Goal: Task Accomplishment & Management: Manage account settings

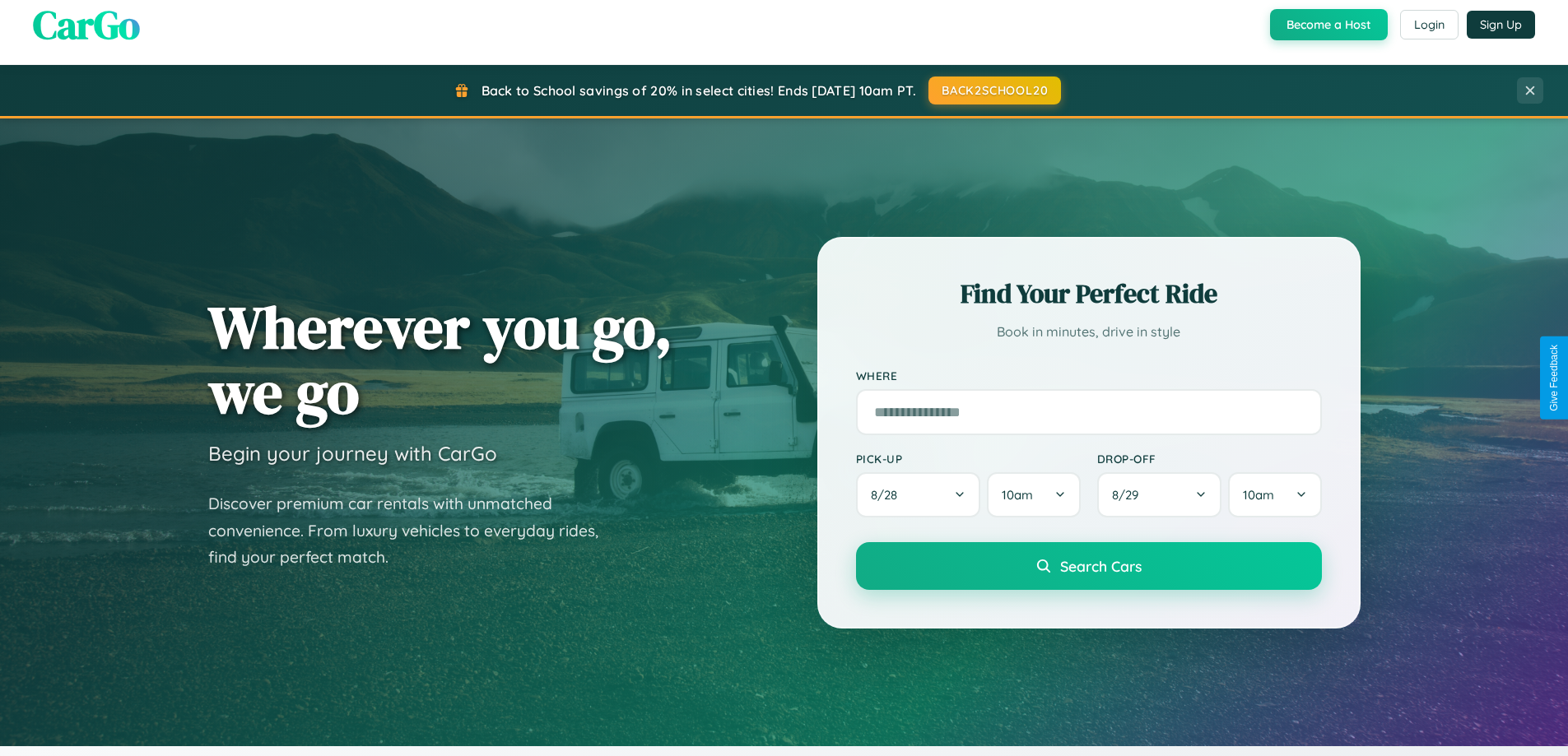
scroll to position [356, 0]
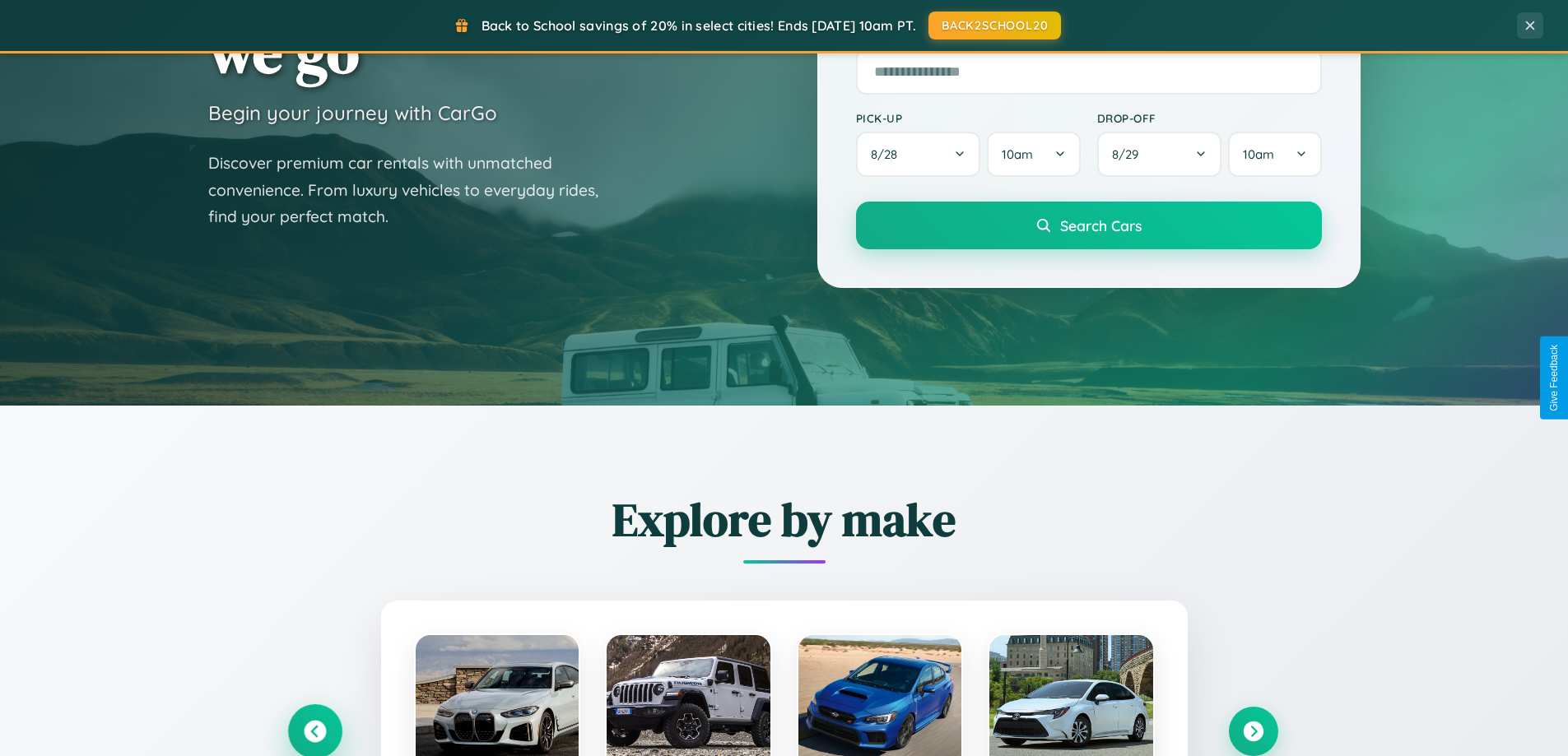
click at [315, 731] on icon at bounding box center [315, 731] width 22 height 22
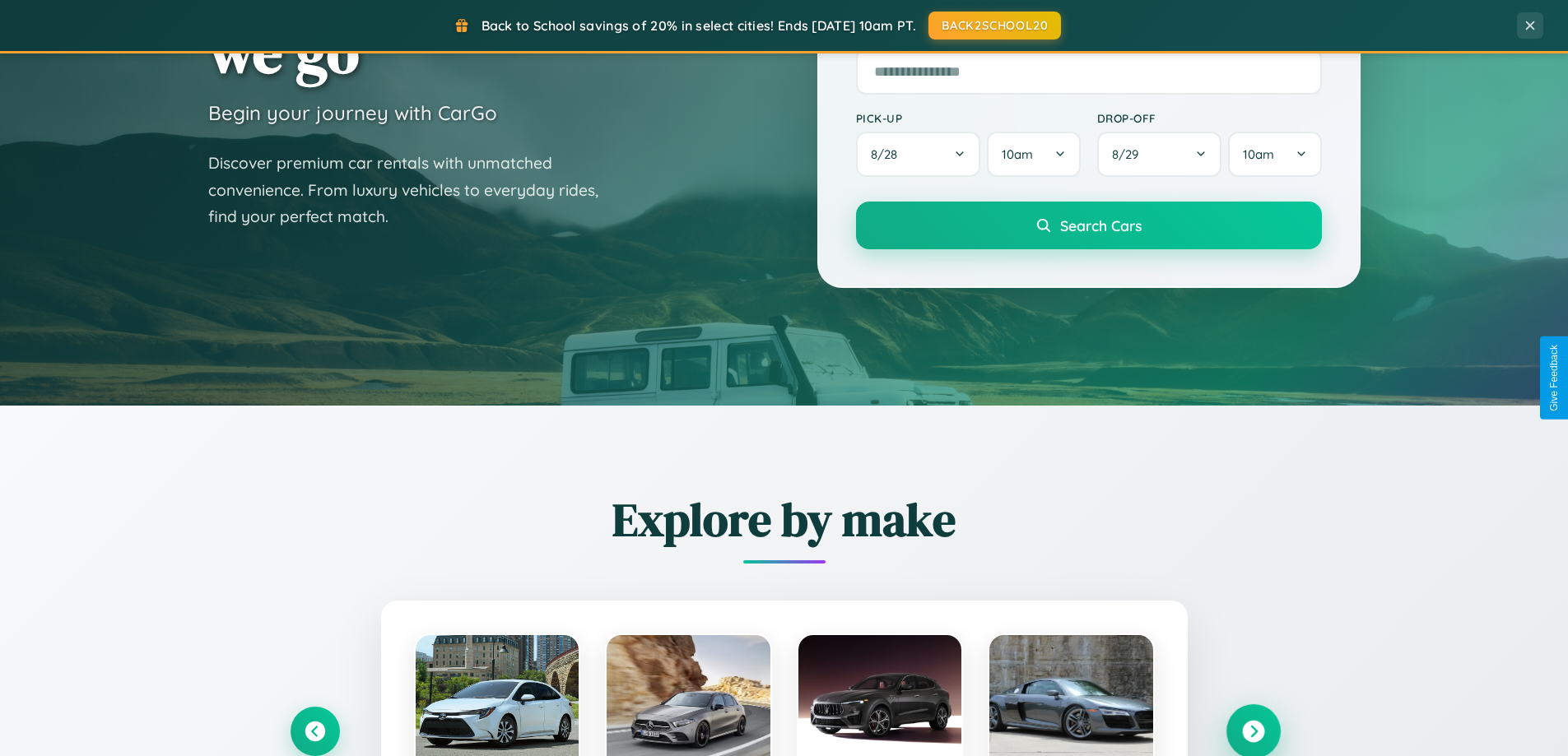
click at [1252, 730] on icon at bounding box center [1253, 731] width 22 height 22
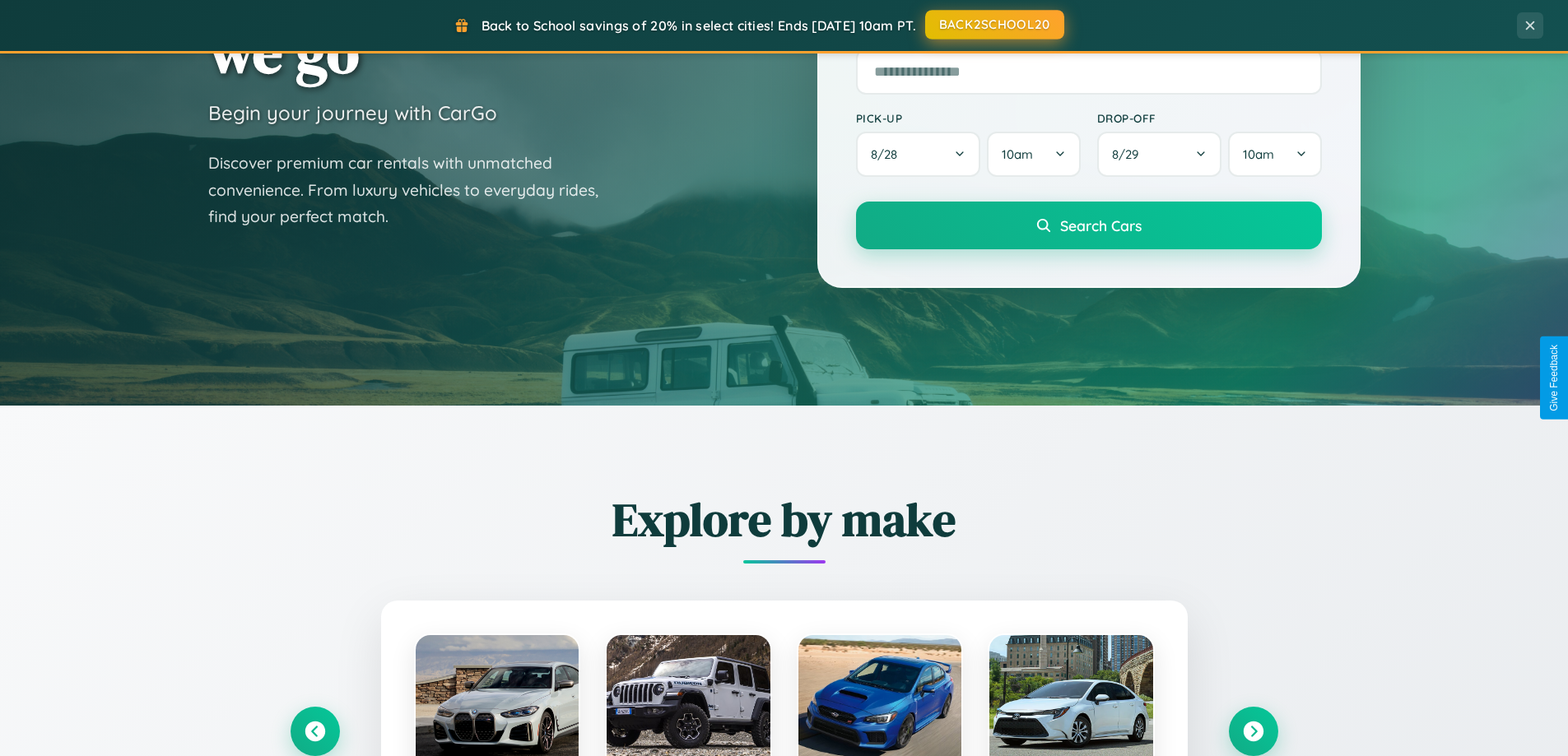
click at [994, 25] on button "BACK2SCHOOL20" at bounding box center [995, 25] width 139 height 30
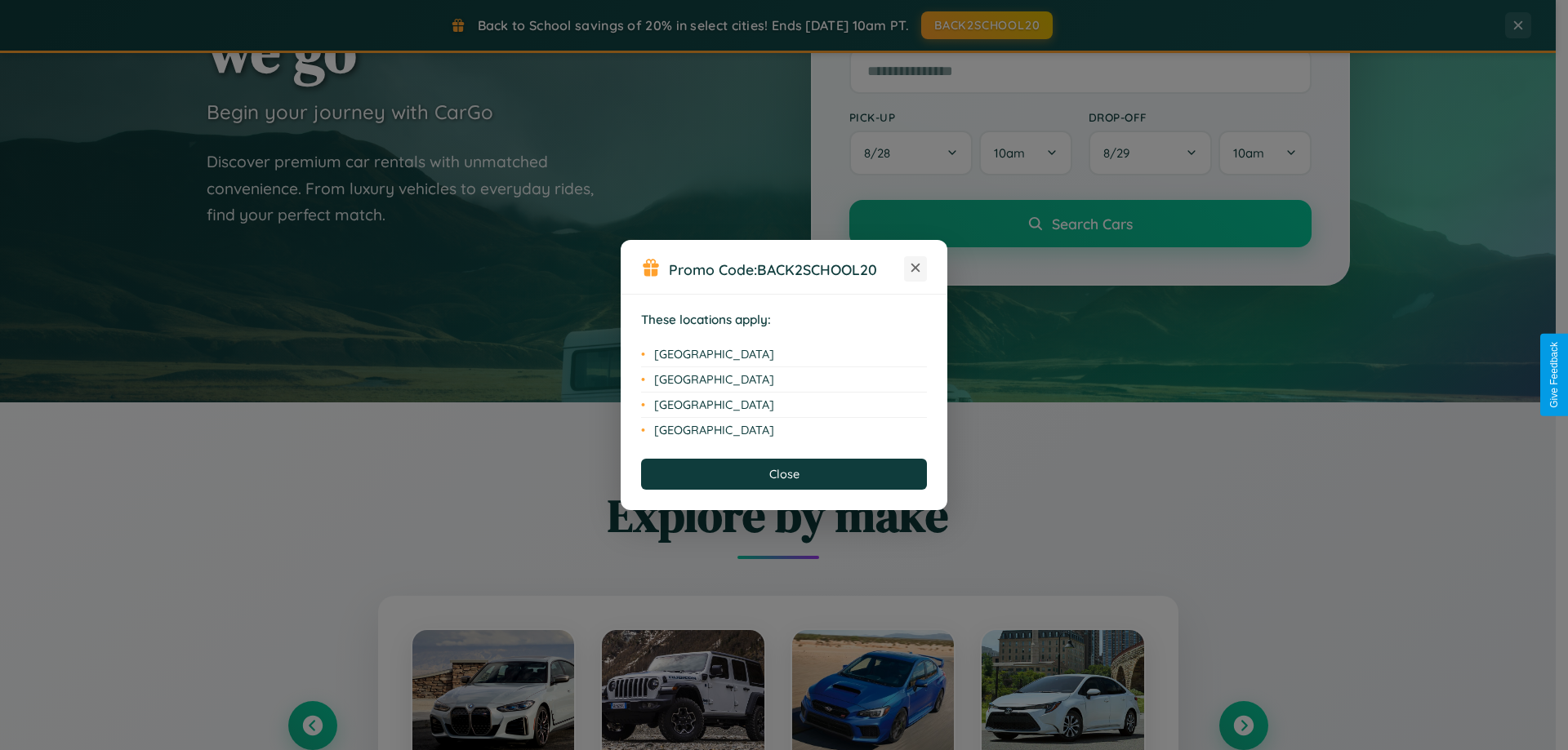
click at [916, 269] on icon at bounding box center [916, 268] width 9 height 9
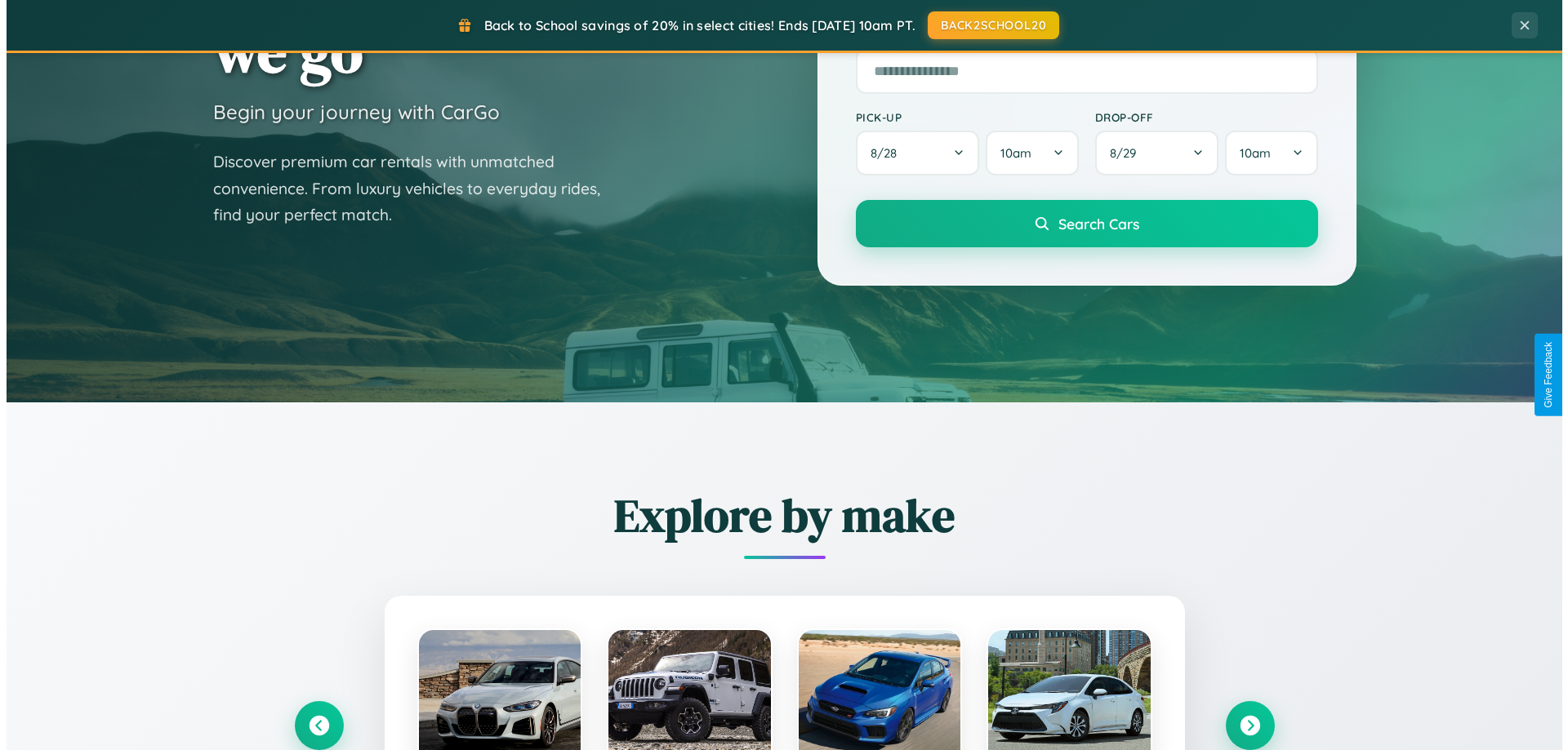
scroll to position [0, 0]
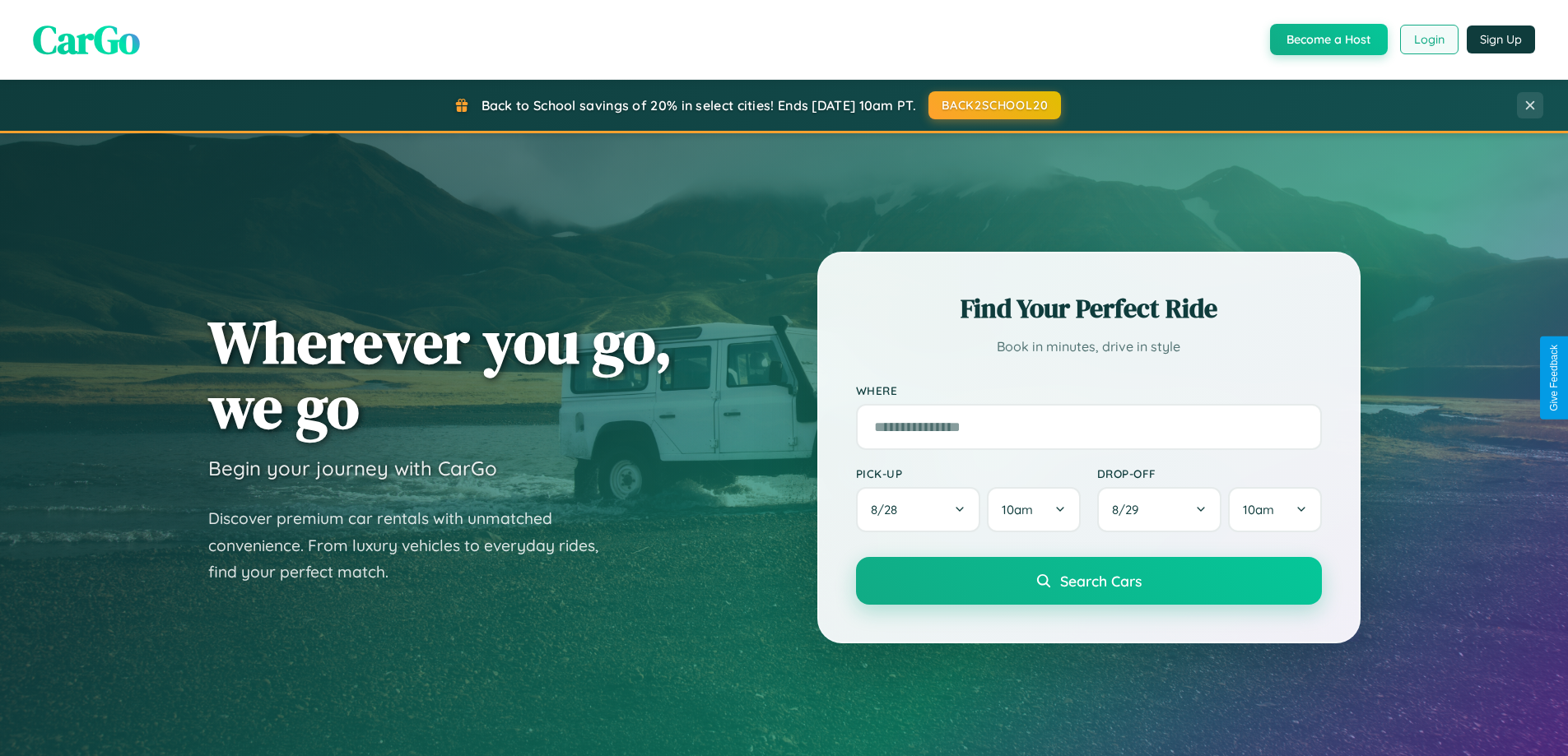
click at [1428, 40] on button "Login" at bounding box center [1429, 40] width 59 height 30
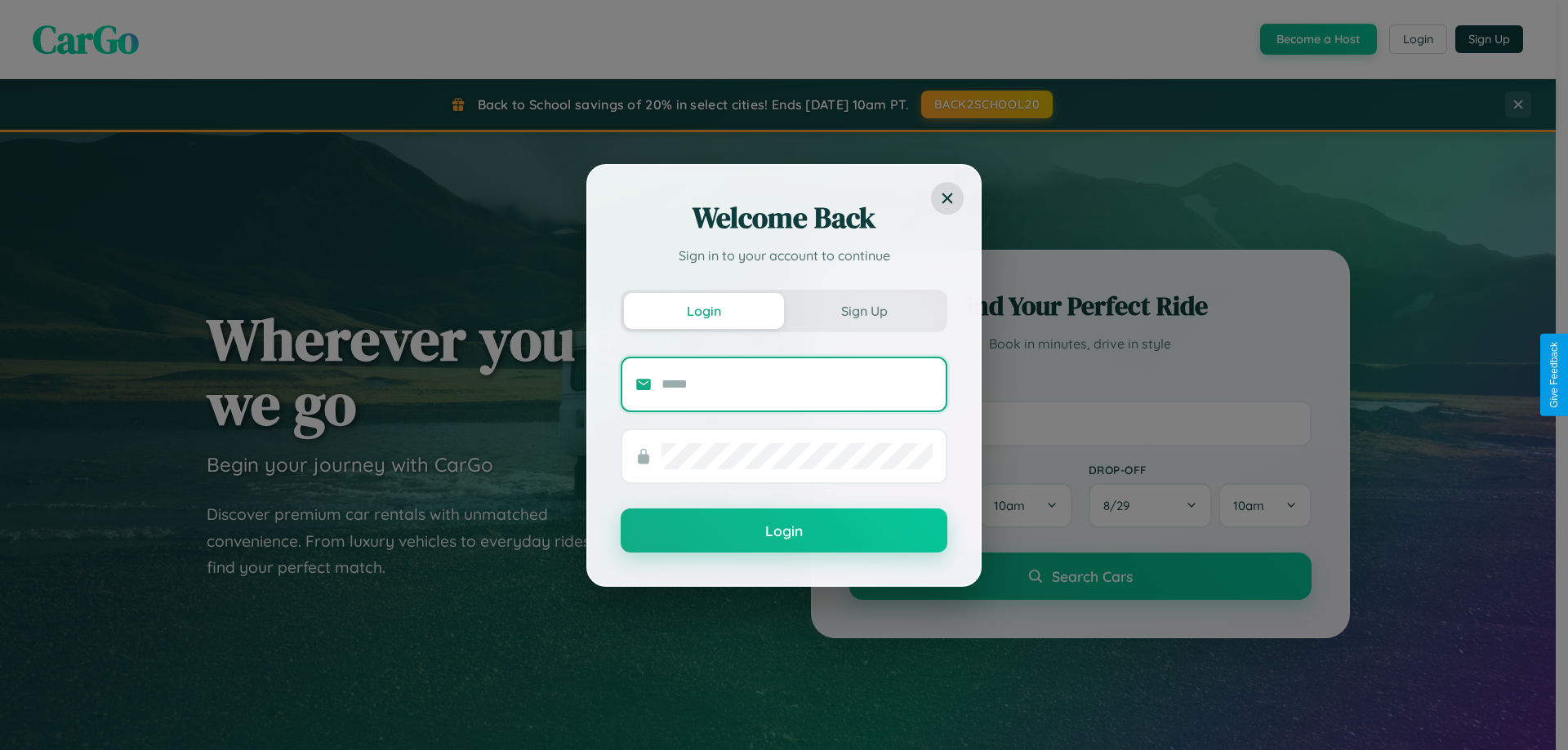
click at [797, 384] on input "text" at bounding box center [797, 385] width 271 height 26
type input "**********"
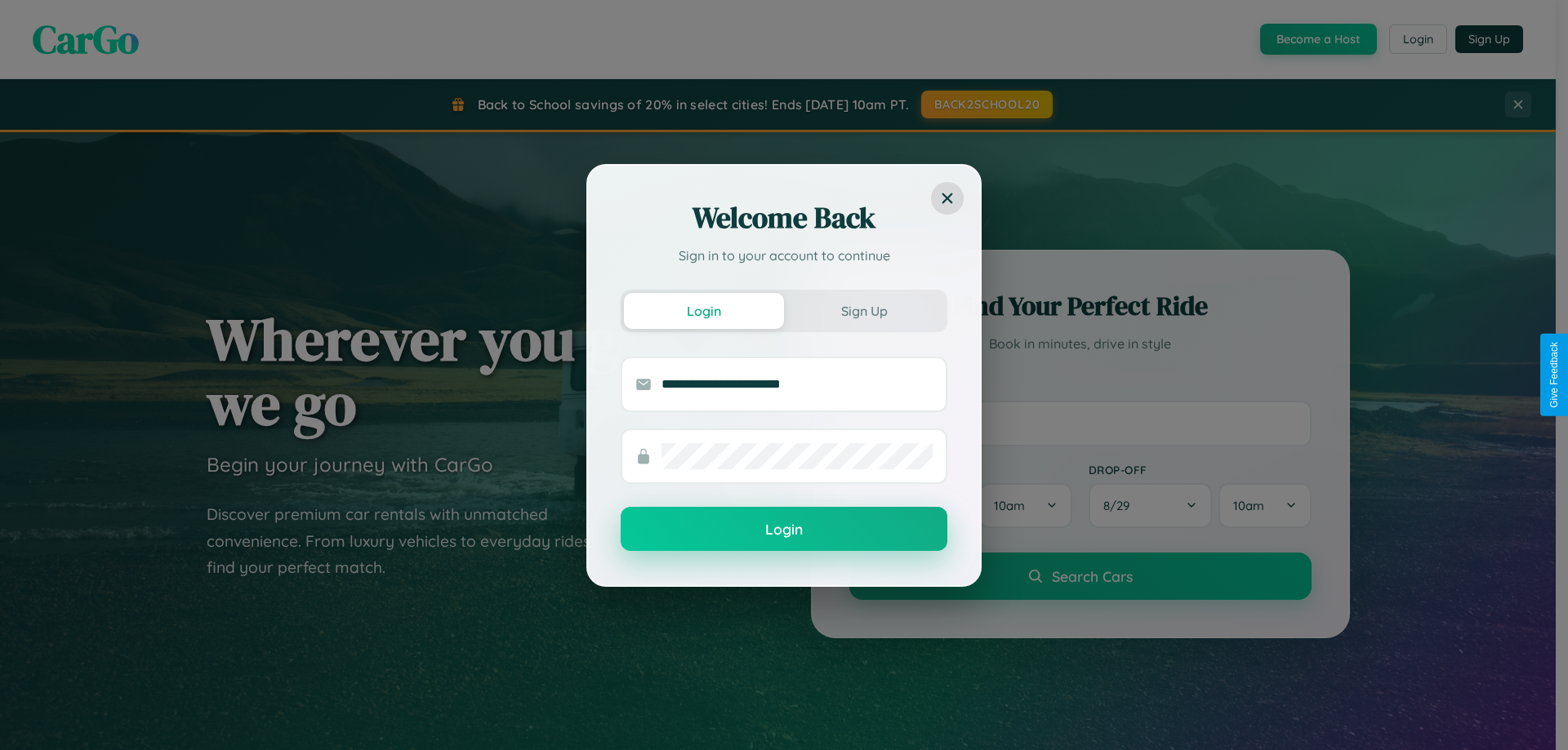
click at [784, 529] on button "Login" at bounding box center [784, 529] width 327 height 44
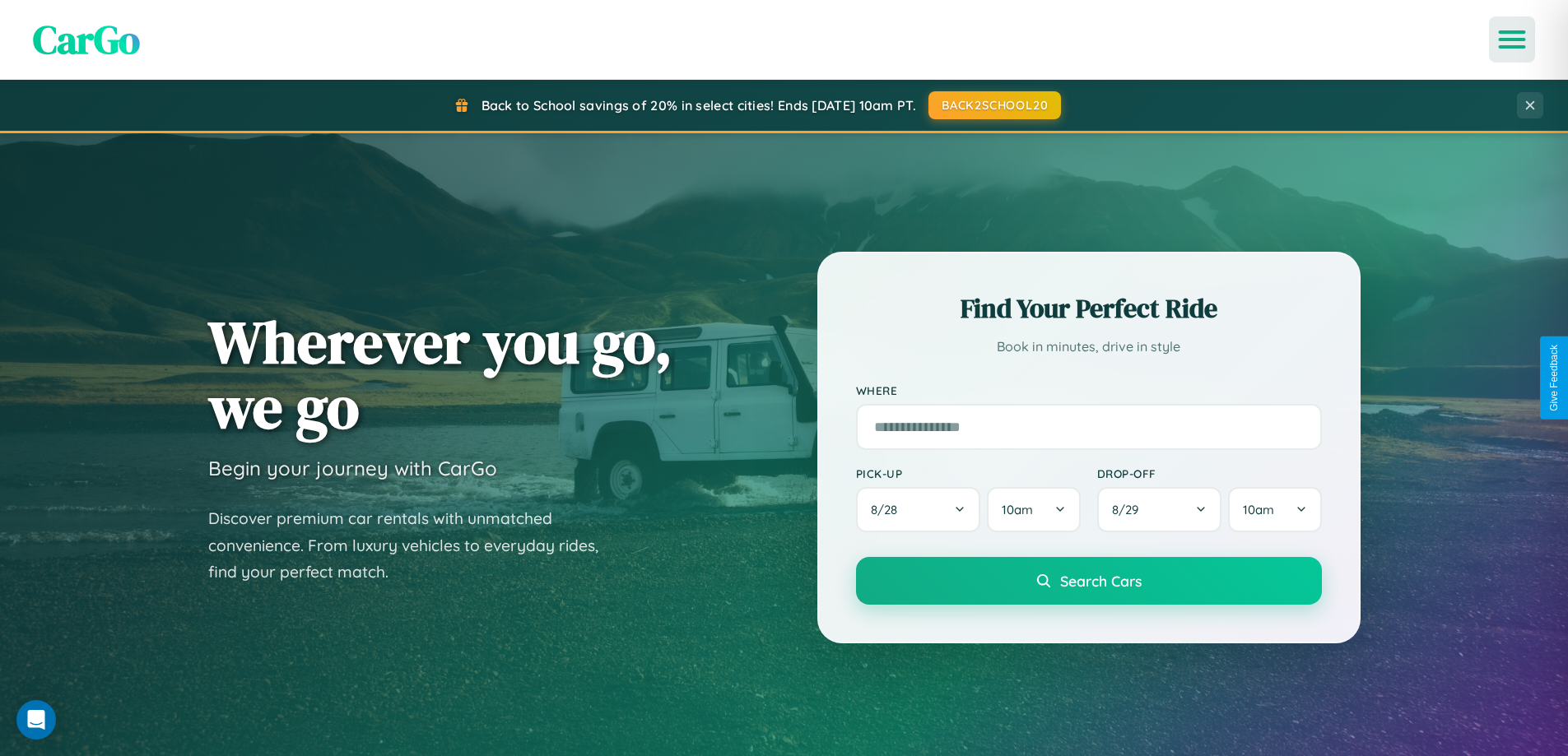
click at [1512, 40] on icon "Open menu" at bounding box center [1512, 40] width 24 height 15
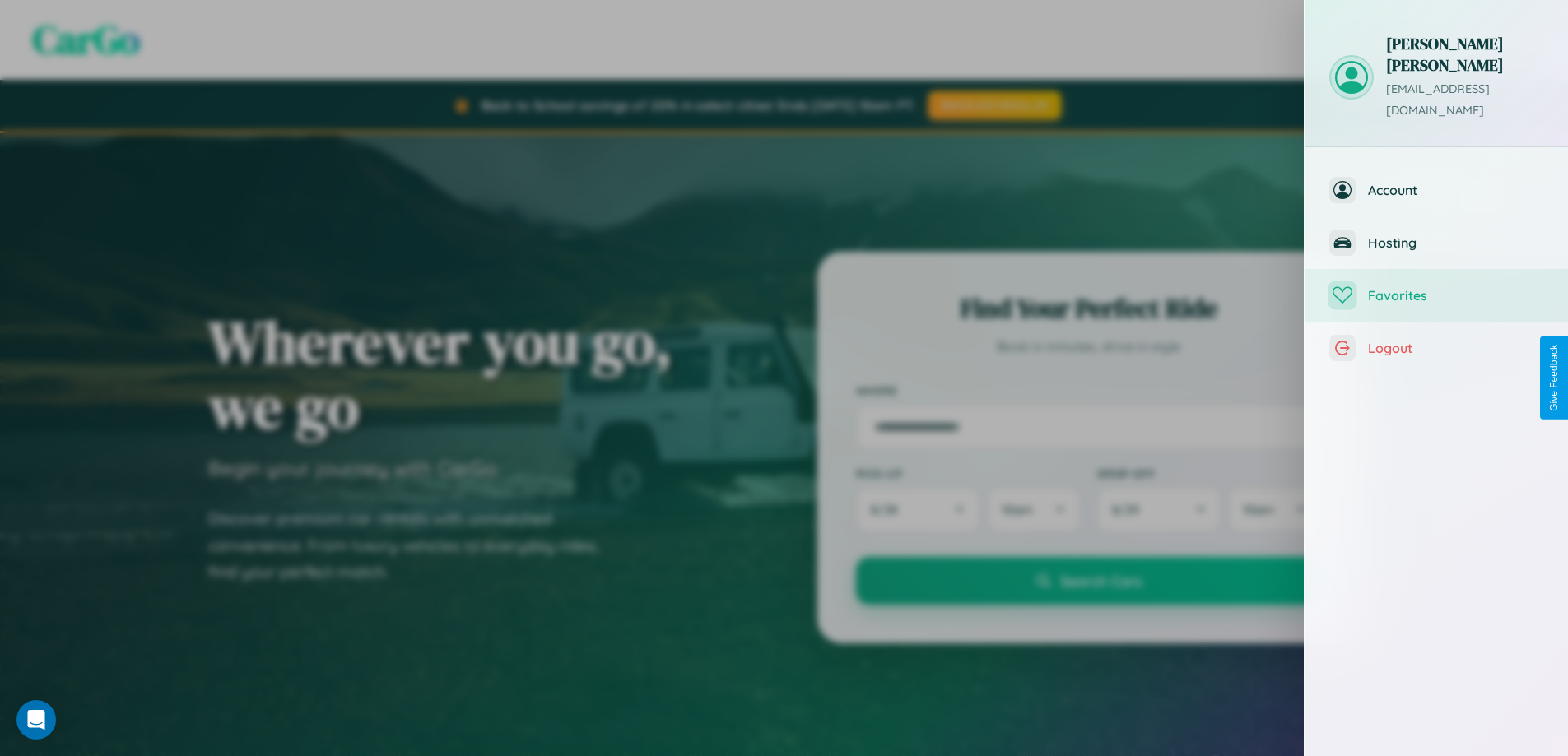
click at [1436, 287] on span "Favorites" at bounding box center [1455, 296] width 176 height 16
